Goal: Download file/media

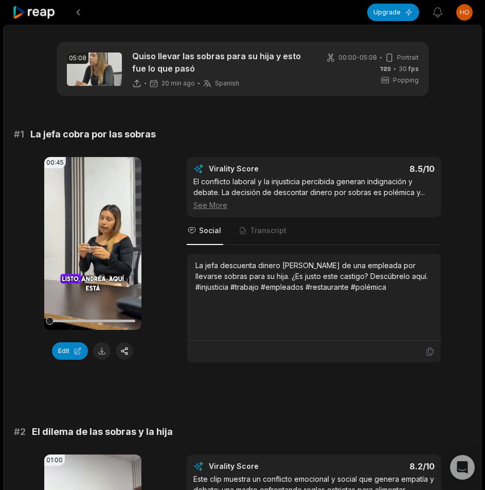
click at [222, 147] on div "# 1 La jefa cobra por las sobras 00:45 Your browser does not support mp4 format…" at bounding box center [242, 245] width 457 height 236
click at [427, 353] on icon at bounding box center [429, 351] width 9 height 9
click at [104, 349] on button at bounding box center [101, 350] width 17 height 17
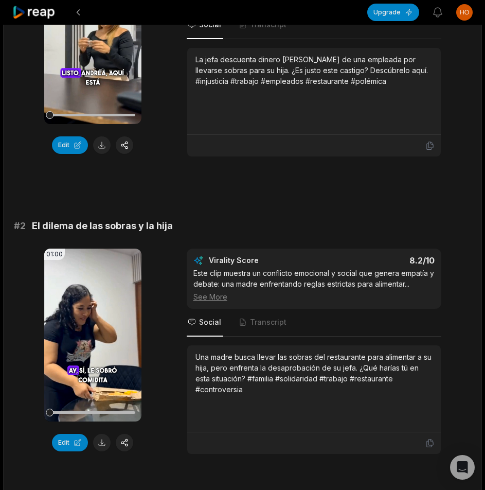
scroll to position [257, 0]
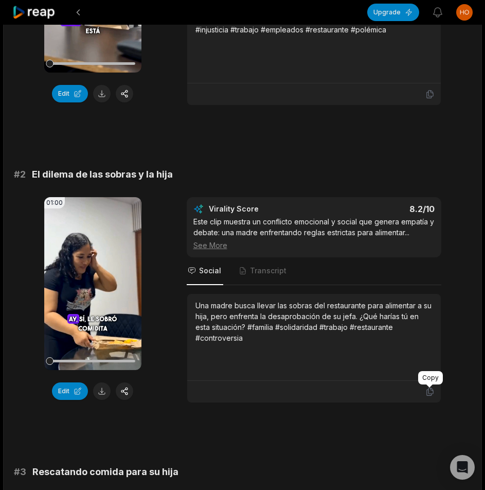
click at [428, 394] on icon at bounding box center [429, 391] width 9 height 9
click at [99, 388] on button at bounding box center [101, 390] width 17 height 17
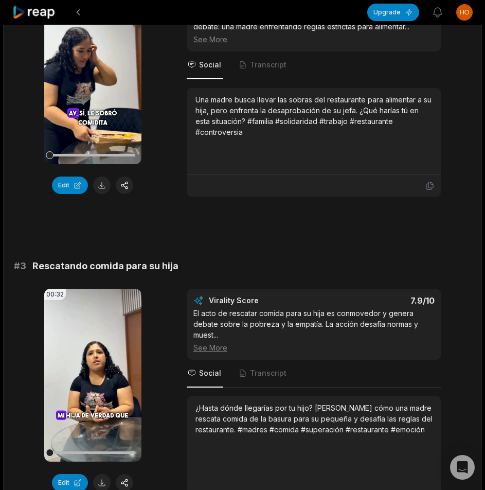
scroll to position [617, 0]
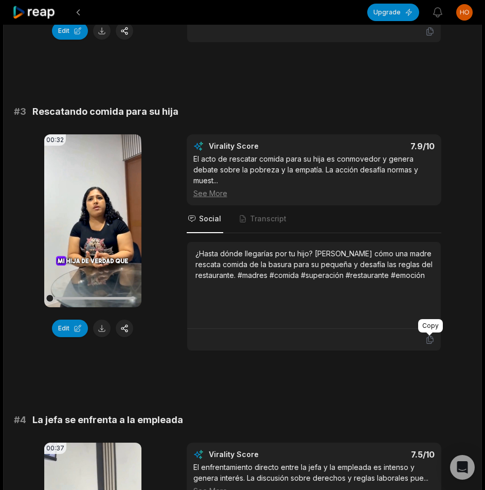
click at [431, 339] on icon at bounding box center [429, 339] width 9 height 9
click at [102, 329] on button at bounding box center [101, 327] width 17 height 17
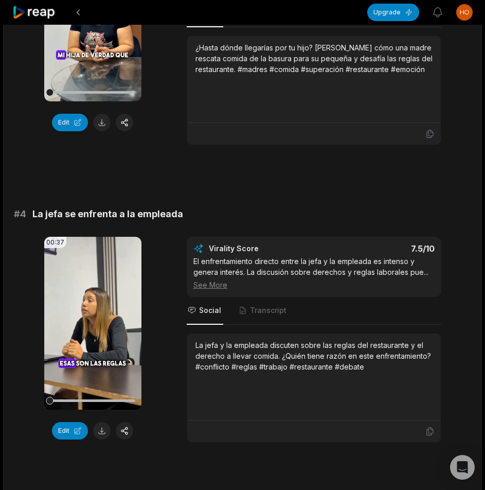
scroll to position [977, 0]
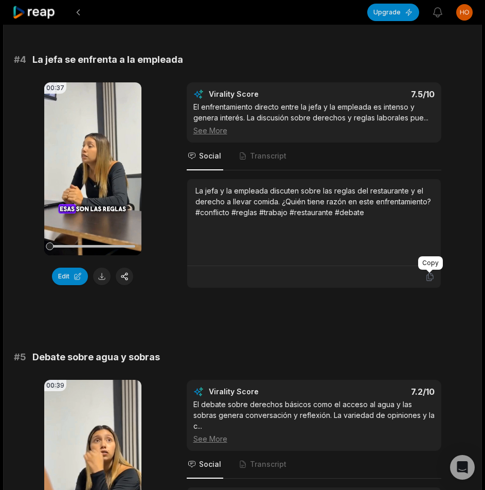
click at [426, 279] on icon at bounding box center [429, 277] width 6 height 8
click at [100, 274] on button at bounding box center [101, 275] width 17 height 17
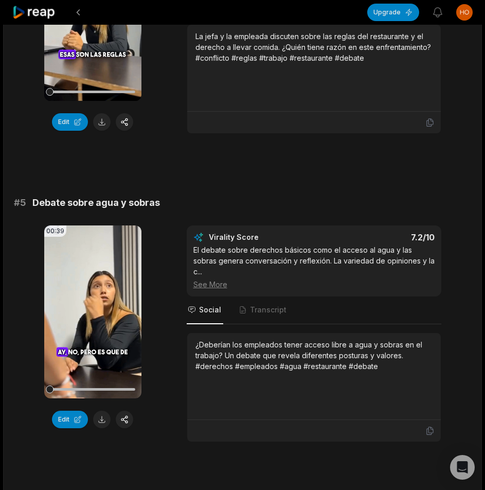
scroll to position [1286, 0]
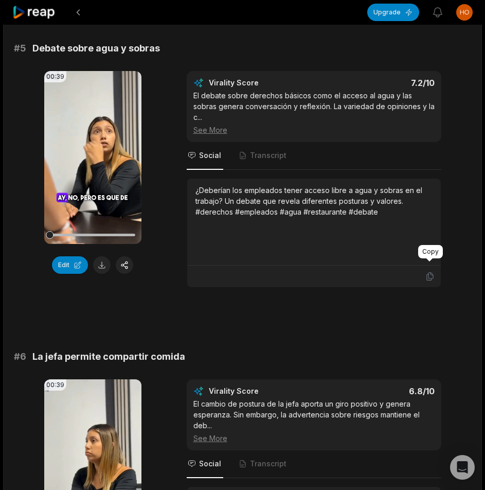
click at [430, 272] on icon at bounding box center [429, 276] width 9 height 9
drag, startPoint x: 103, startPoint y: 266, endPoint x: 109, endPoint y: 269, distance: 6.2
click at [104, 267] on button at bounding box center [101, 264] width 17 height 17
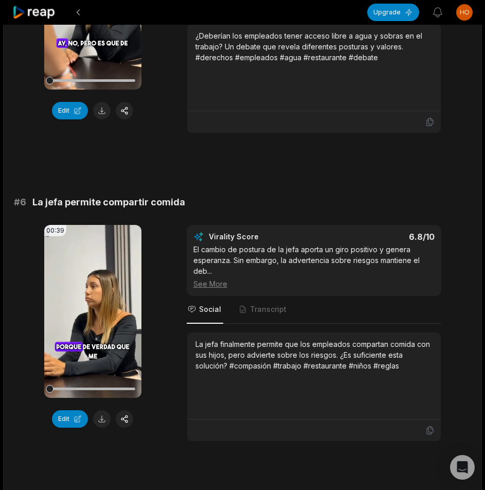
scroll to position [1543, 0]
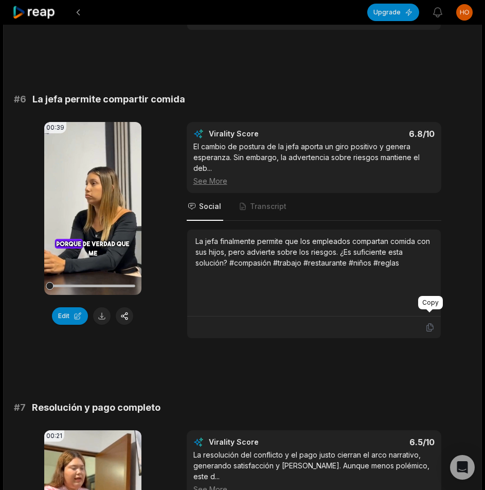
click at [429, 322] on icon at bounding box center [429, 326] width 9 height 9
click at [102, 307] on button at bounding box center [101, 315] width 17 height 17
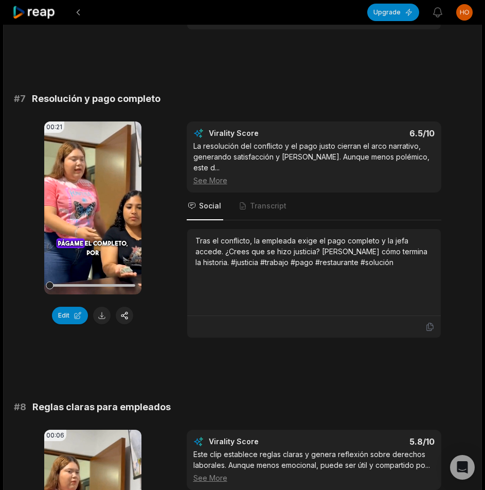
scroll to position [1903, 0]
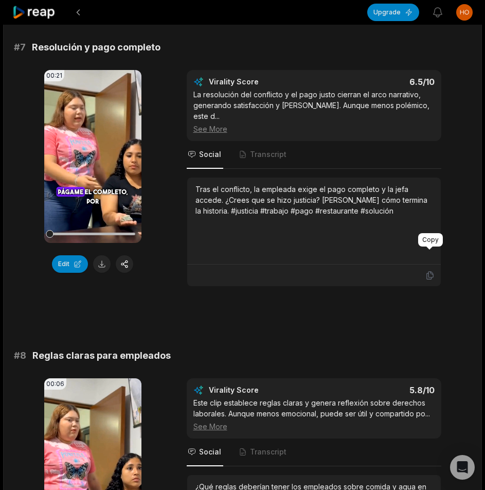
click at [432, 271] on icon at bounding box center [429, 275] width 9 height 9
click at [104, 255] on button at bounding box center [101, 263] width 17 height 17
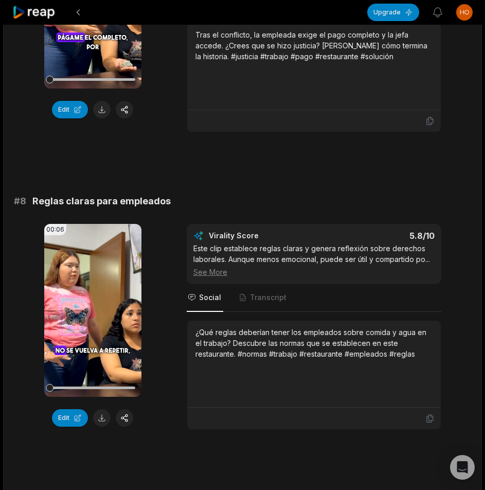
scroll to position [2160, 0]
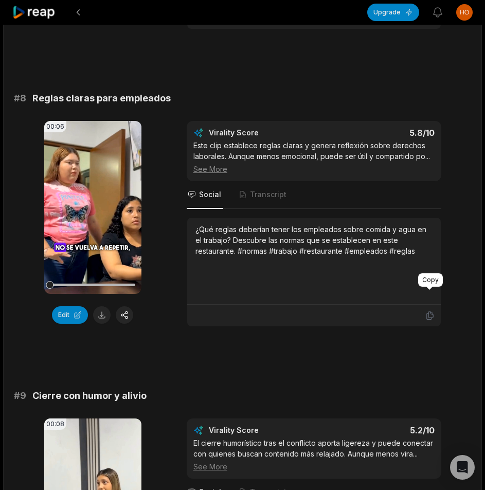
click at [429, 287] on div at bounding box center [429, 287] width 6 height 3
click at [427, 311] on icon at bounding box center [429, 315] width 9 height 9
click at [104, 306] on button at bounding box center [101, 314] width 17 height 17
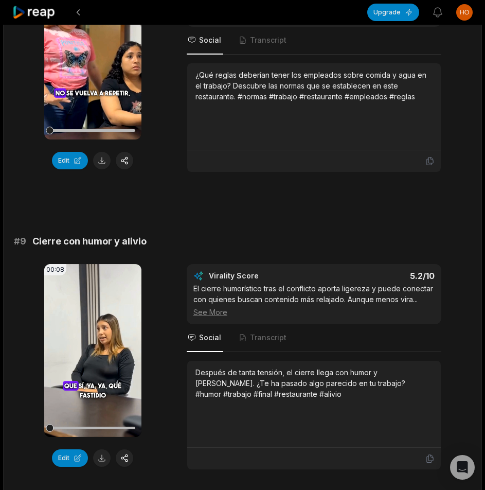
scroll to position [2350, 0]
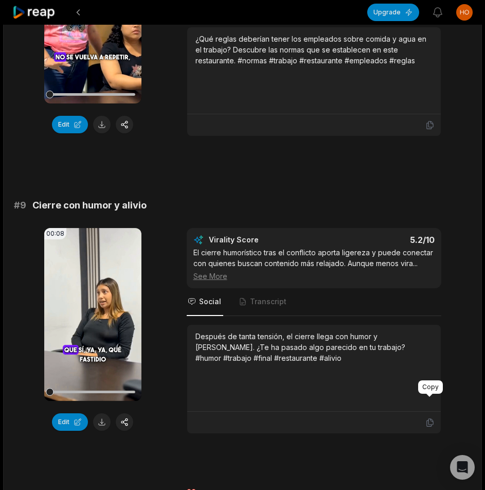
click at [427, 418] on icon at bounding box center [429, 422] width 9 height 9
